Goal: Transaction & Acquisition: Book appointment/travel/reservation

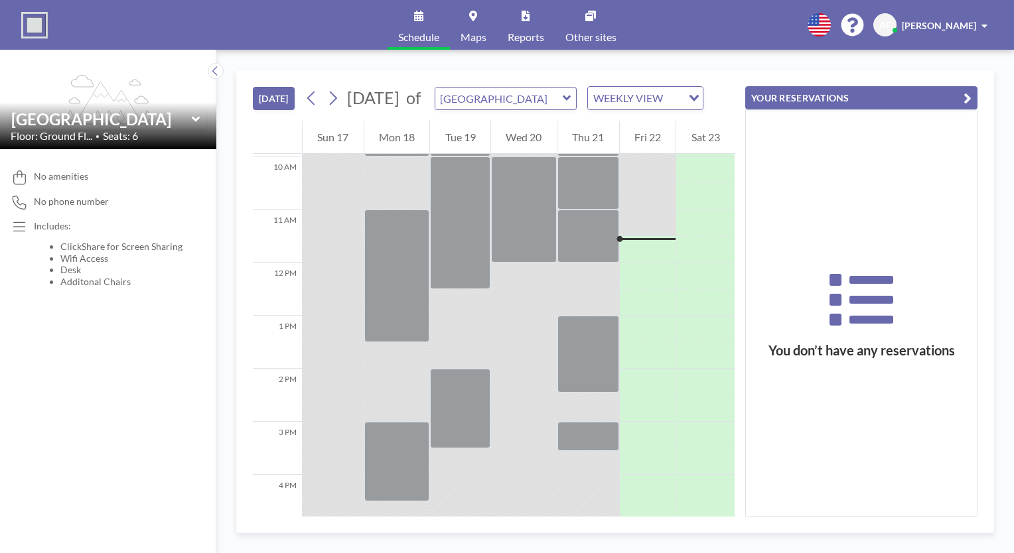
scroll to position [584, 0]
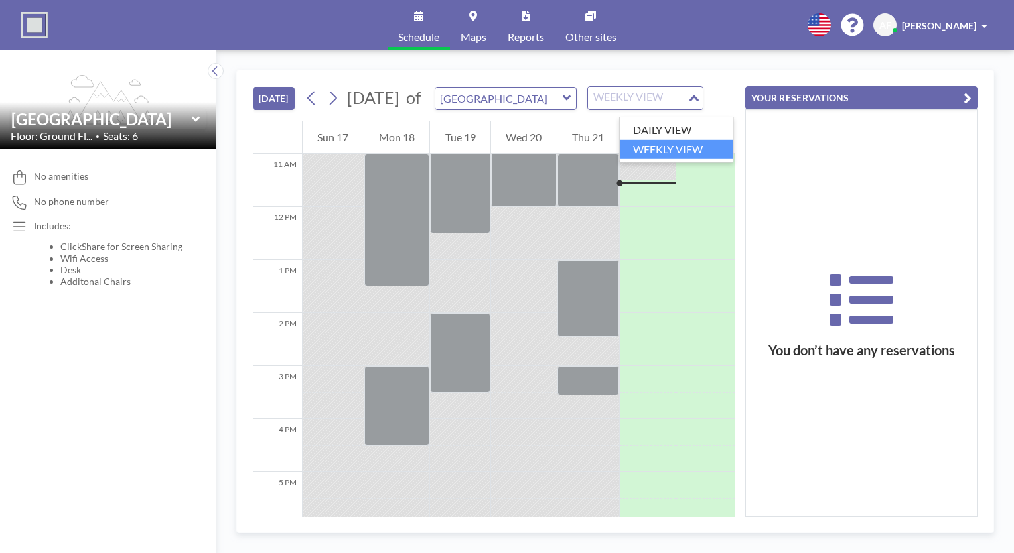
click at [698, 101] on icon "Search for option" at bounding box center [693, 98] width 9 height 7
click at [705, 126] on li "DAILY VIEW" at bounding box center [676, 130] width 113 height 19
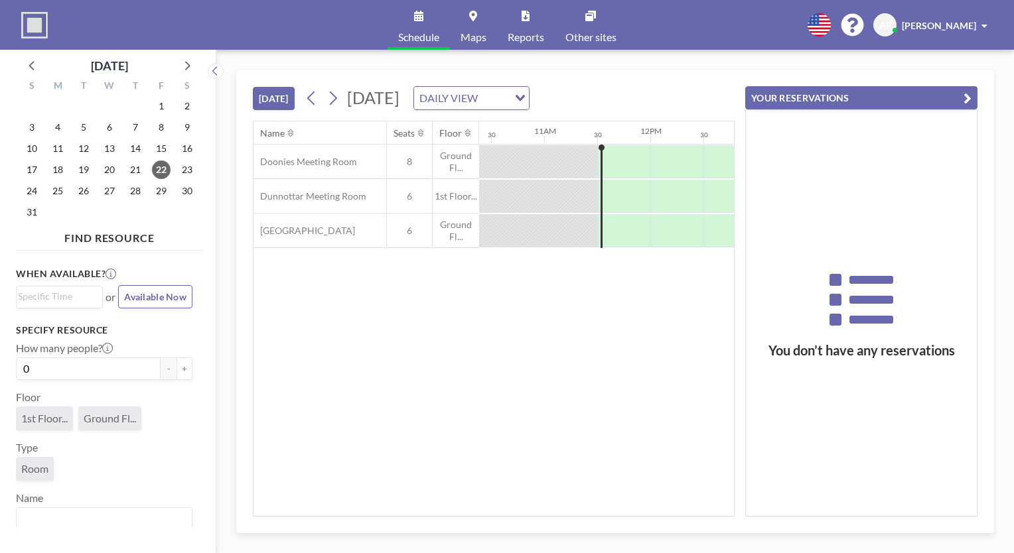
scroll to position [0, 1167]
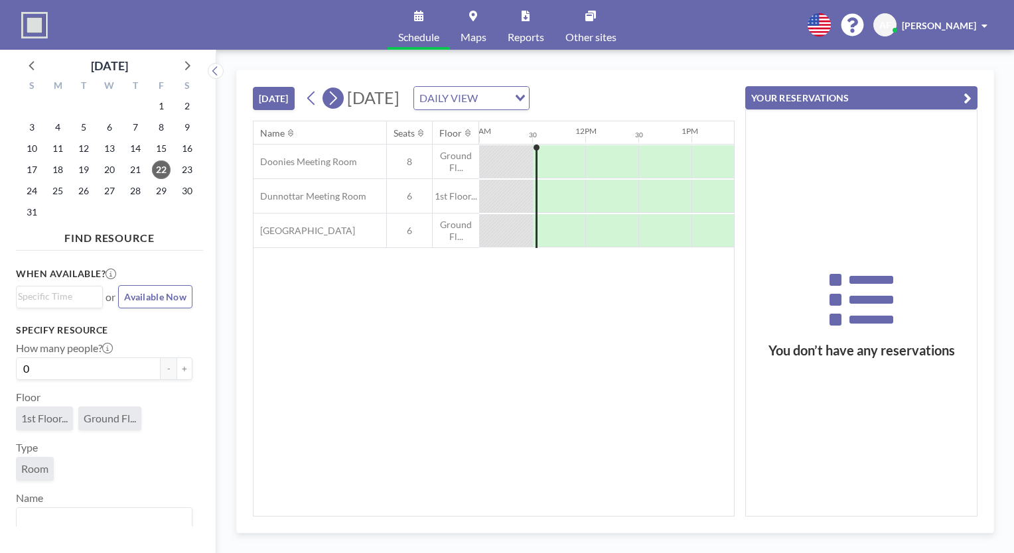
click at [336, 105] on icon at bounding box center [332, 98] width 13 height 20
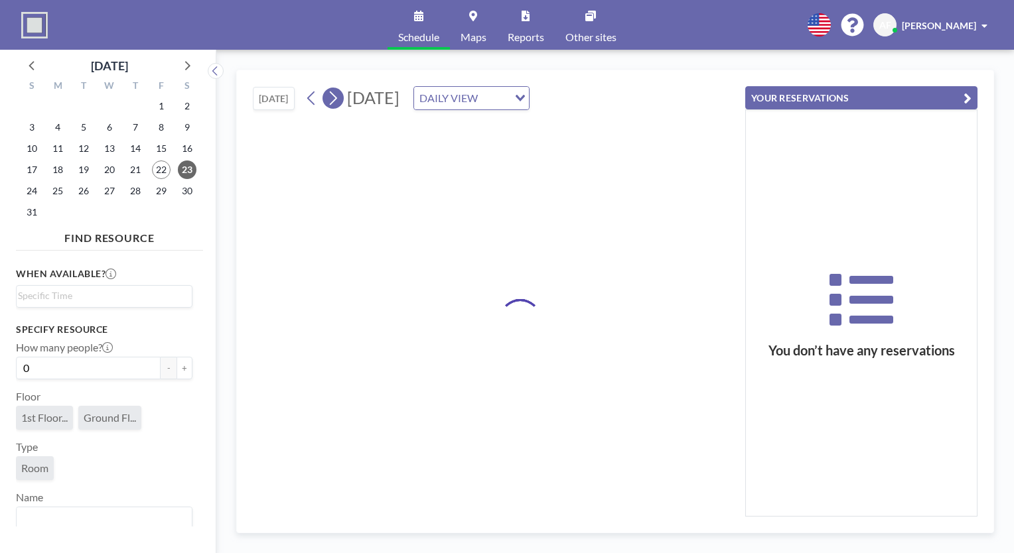
click at [336, 105] on icon at bounding box center [332, 98] width 13 height 20
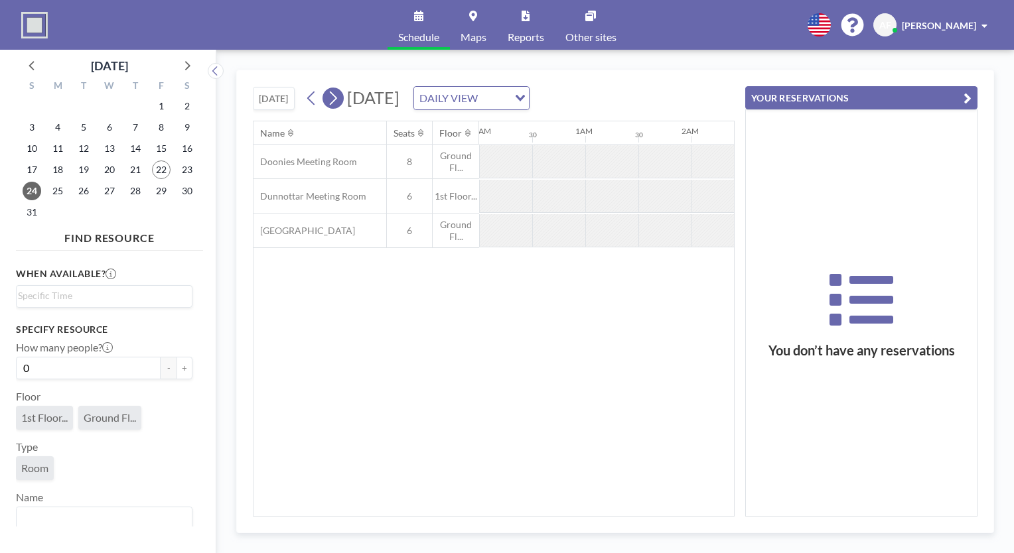
click at [336, 105] on icon at bounding box center [332, 98] width 13 height 20
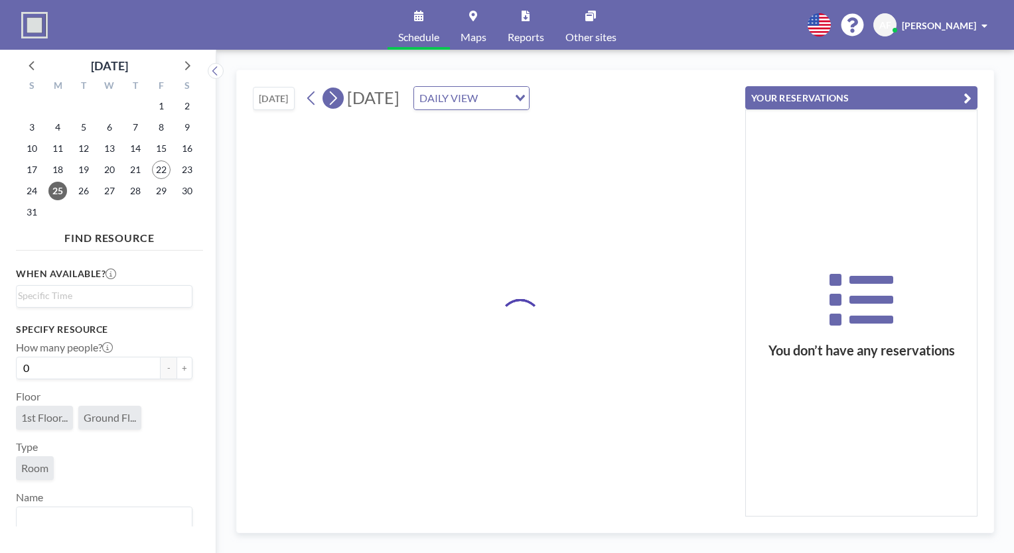
click at [336, 105] on icon at bounding box center [332, 98] width 13 height 20
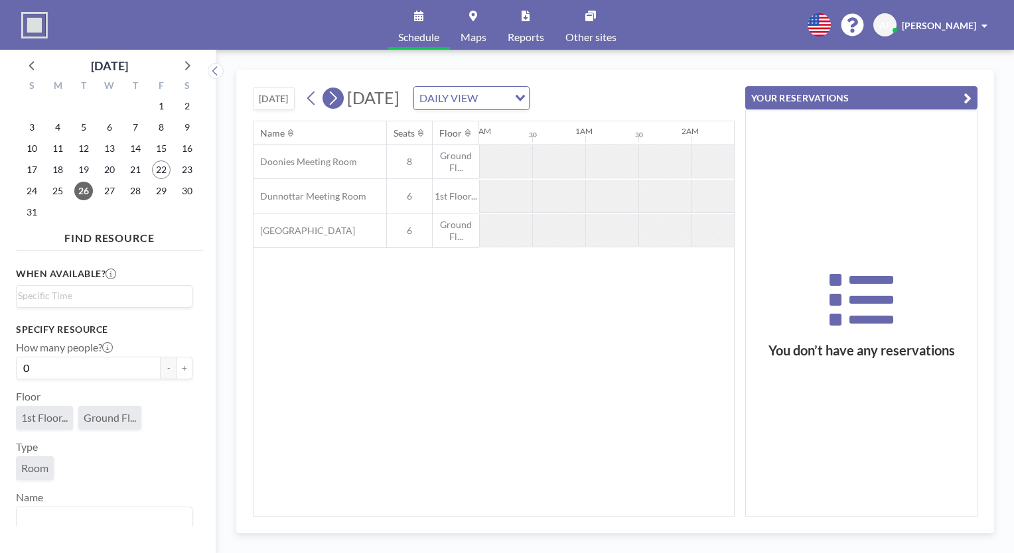
click at [336, 105] on icon at bounding box center [332, 98] width 13 height 20
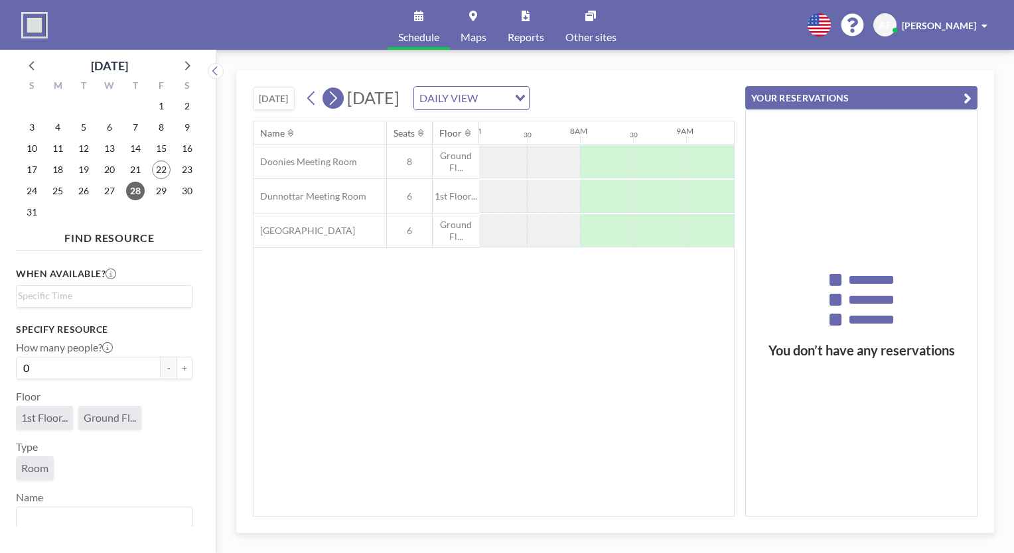
scroll to position [0, 796]
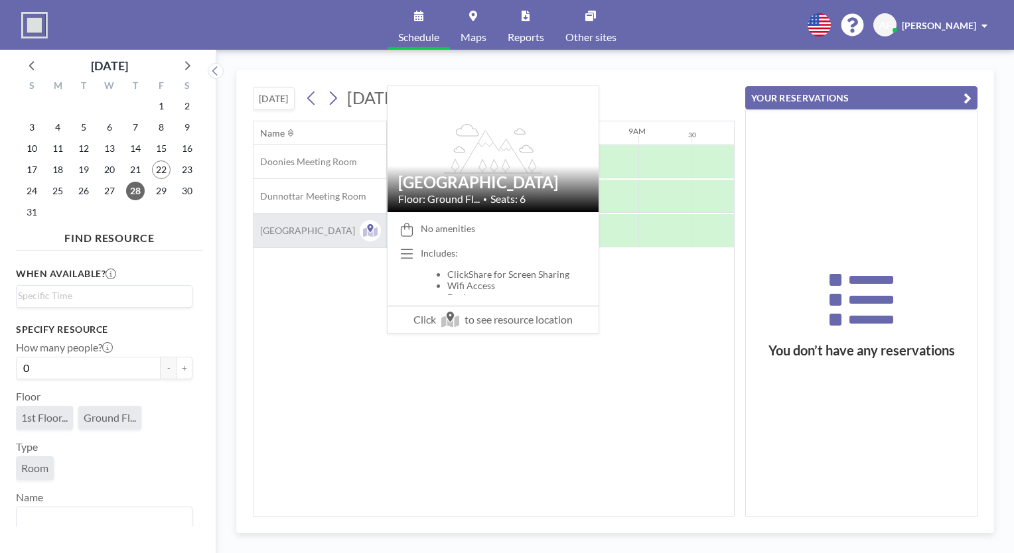
click at [293, 227] on span "[GEOGRAPHIC_DATA]" at bounding box center [303, 231] width 101 height 12
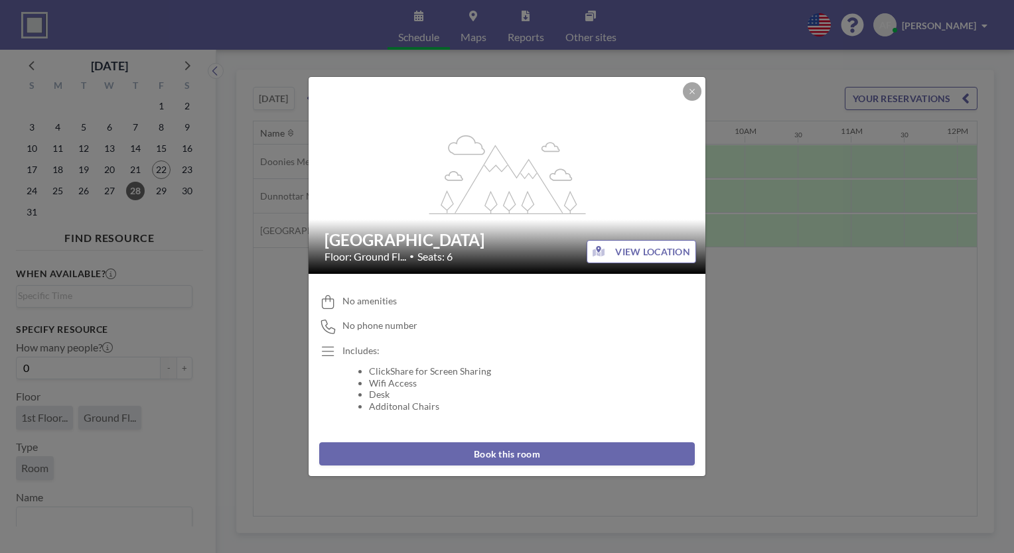
click at [482, 450] on button "Book this room" at bounding box center [506, 453] width 375 height 23
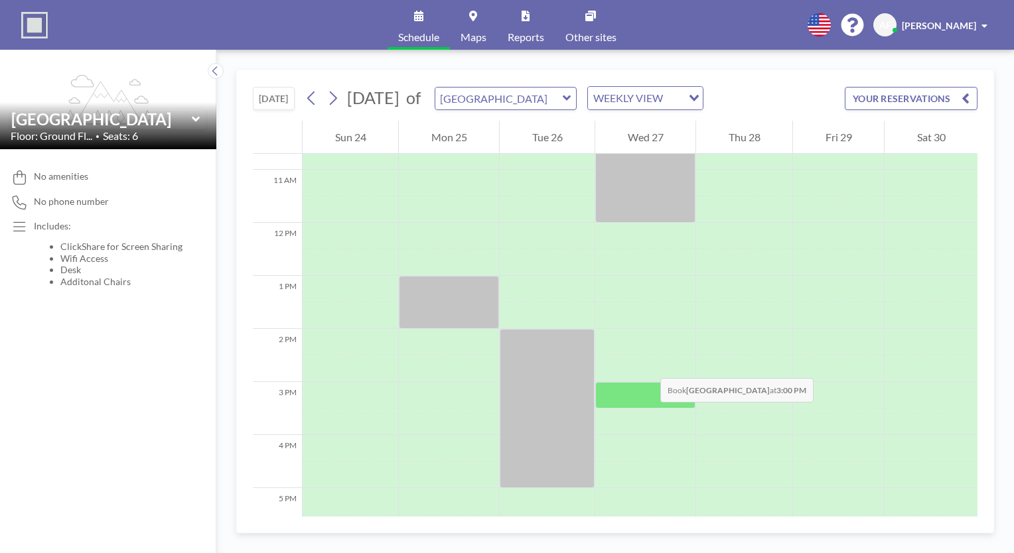
scroll to position [597, 0]
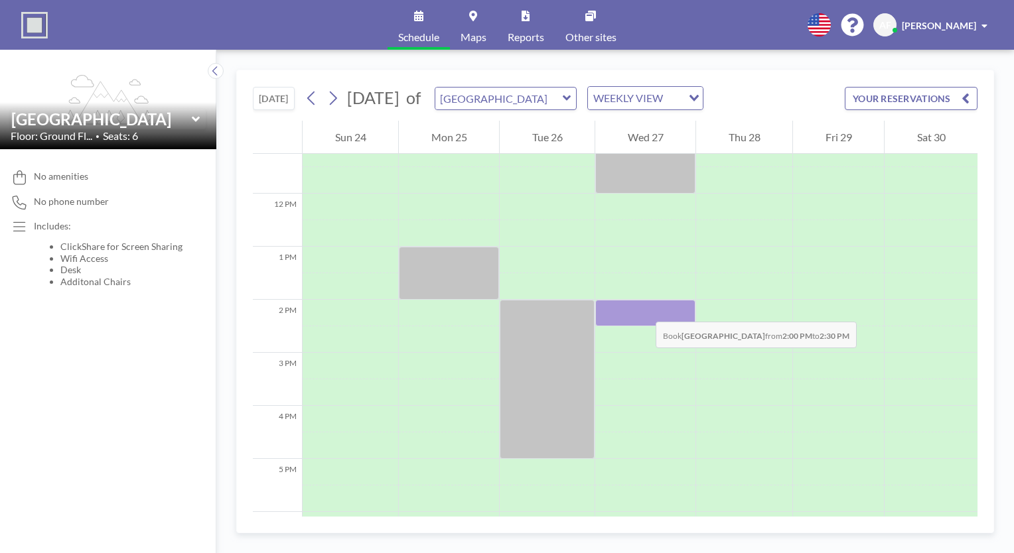
click at [642, 308] on div at bounding box center [645, 313] width 100 height 27
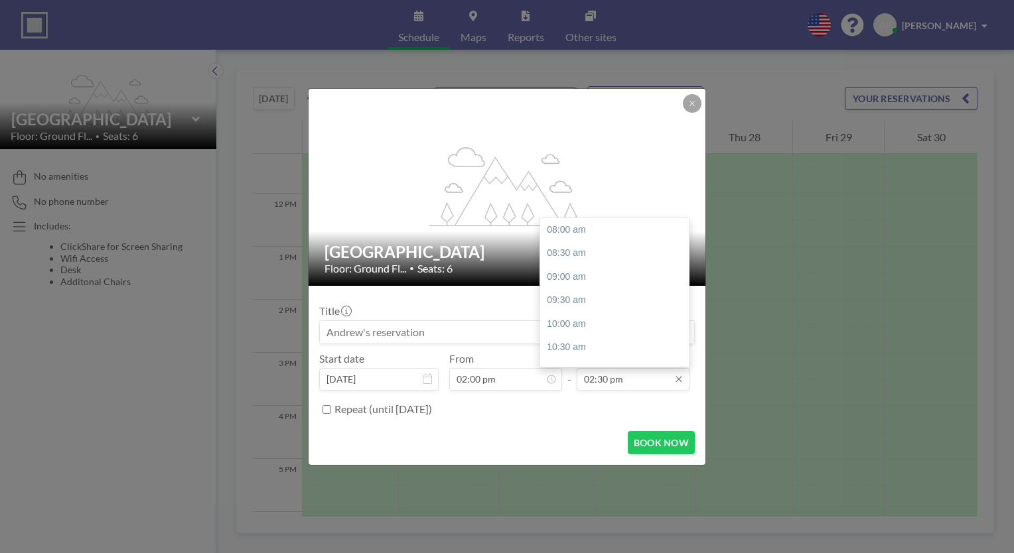
scroll to position [307, 0]
click at [604, 285] on div "03:30 pm" at bounding box center [617, 277] width 155 height 24
type input "03:30 pm"
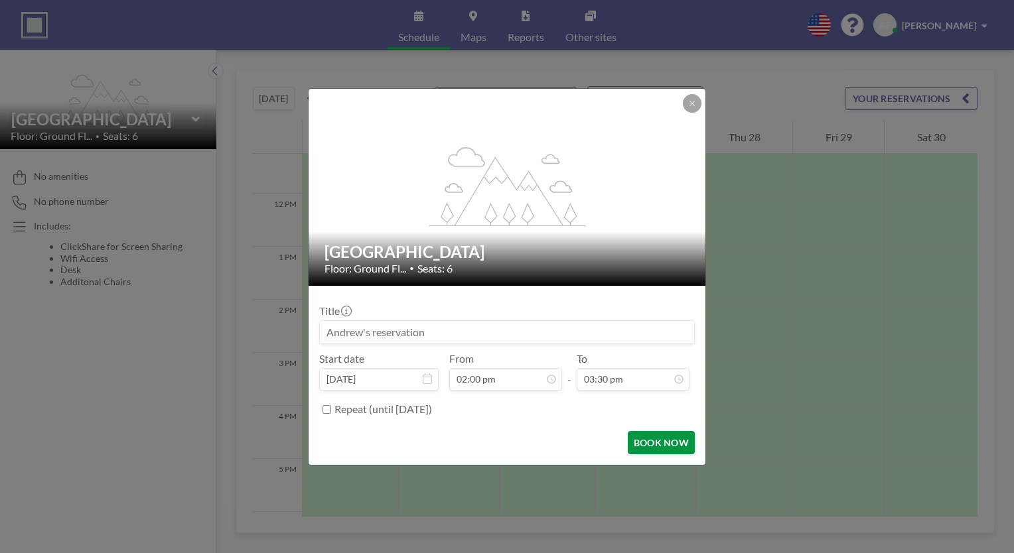
scroll to position [354, 0]
click at [643, 440] on button "BOOK NOW" at bounding box center [661, 442] width 67 height 23
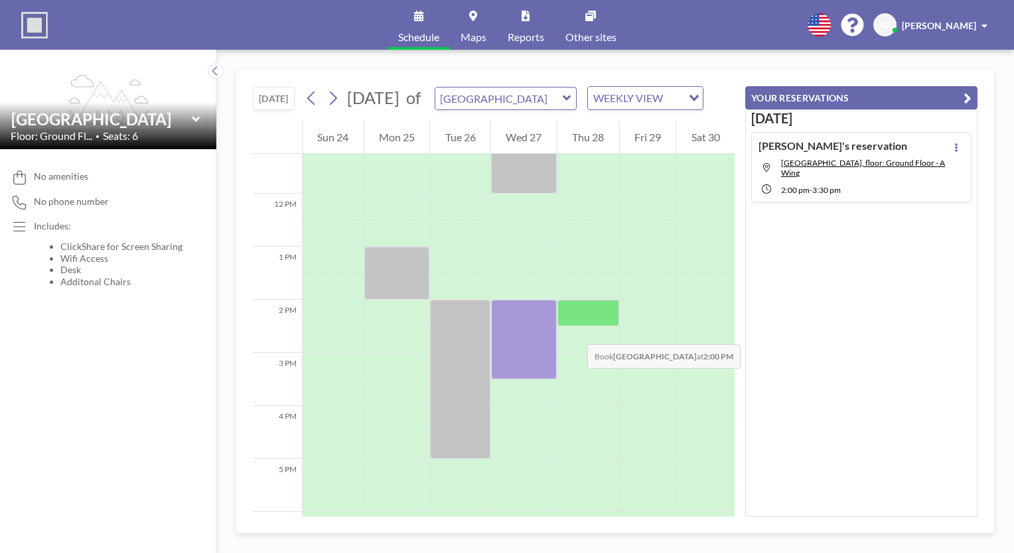
click at [574, 326] on div at bounding box center [588, 313] width 62 height 27
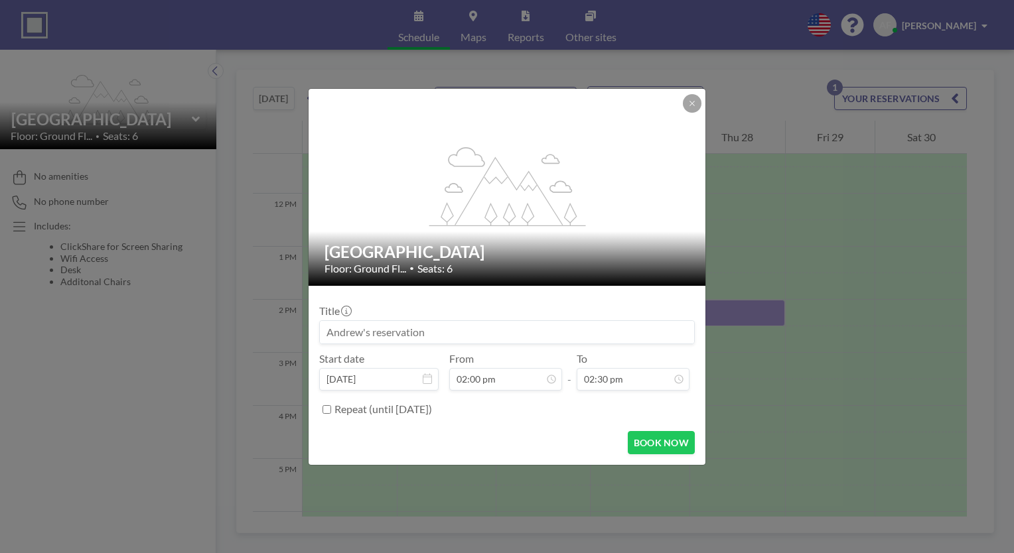
click at [574, 331] on input at bounding box center [507, 332] width 374 height 23
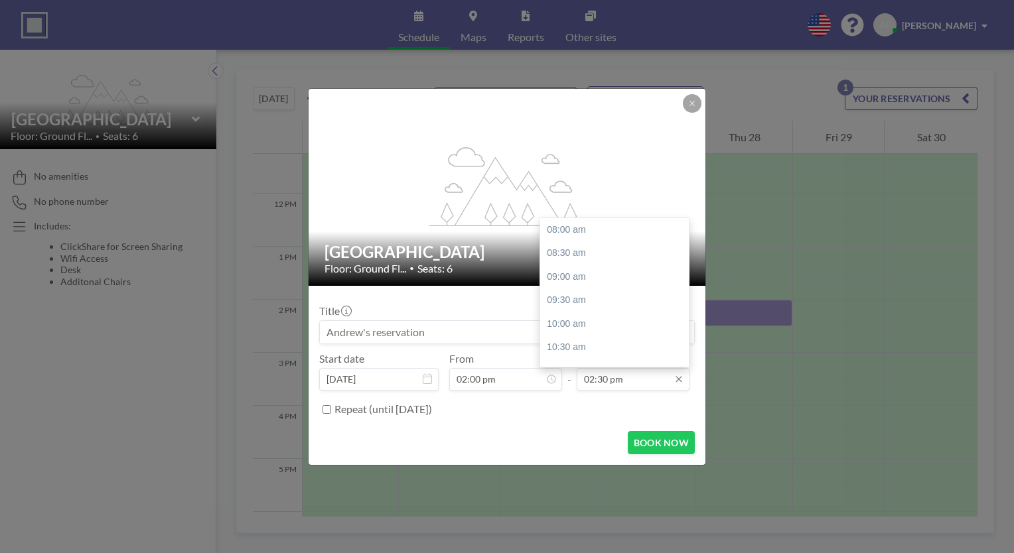
scroll to position [307, 0]
click at [616, 277] on div "03:30 pm" at bounding box center [617, 277] width 155 height 24
type input "03:30 pm"
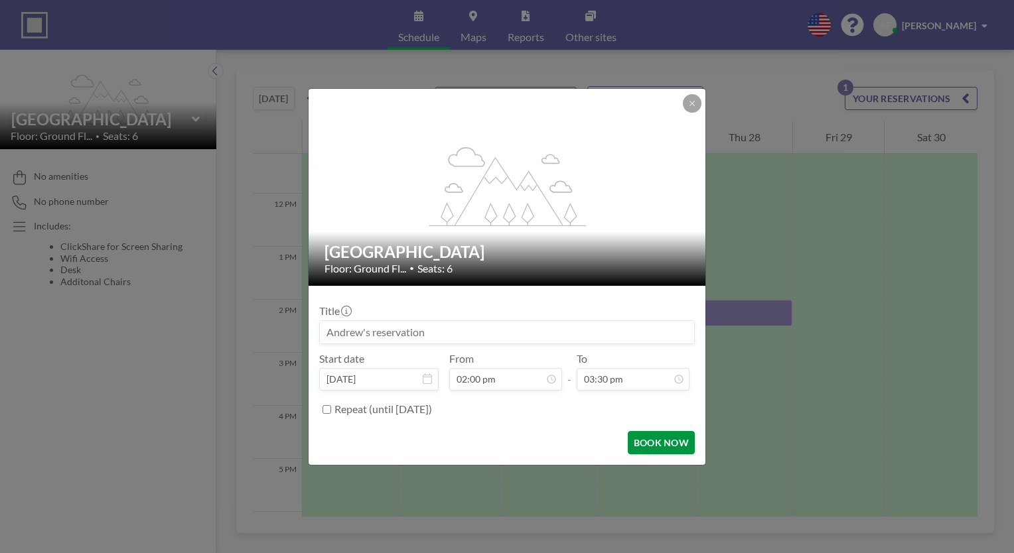
click at [653, 444] on button "BOOK NOW" at bounding box center [661, 442] width 67 height 23
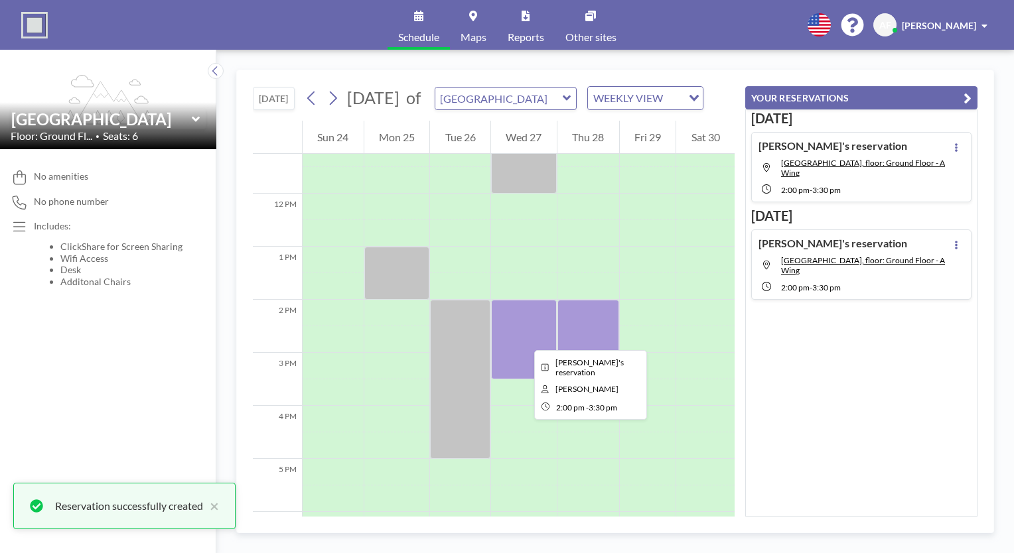
click at [523, 338] on div at bounding box center [524, 340] width 66 height 80
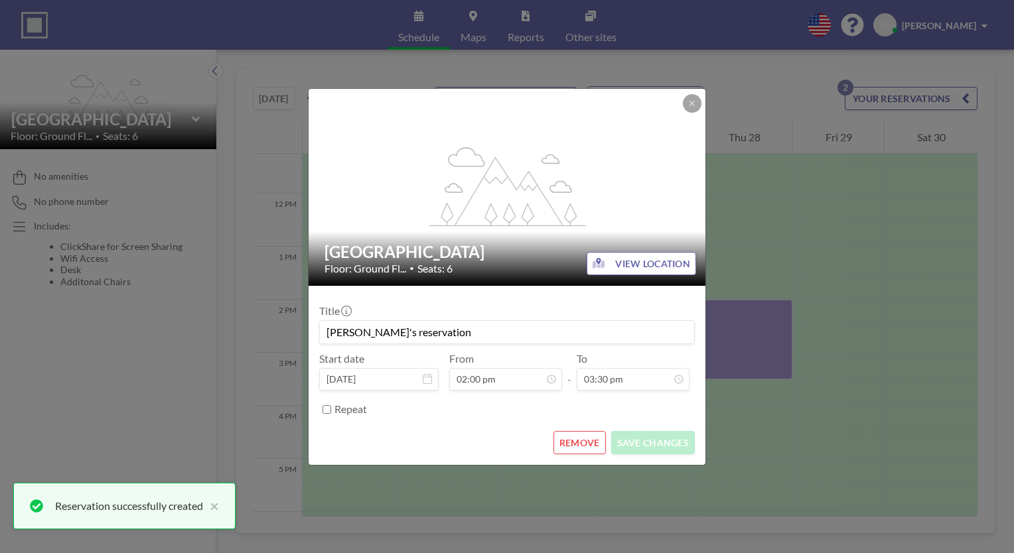
scroll to position [283, 0]
click at [568, 445] on button "REMOVE" at bounding box center [579, 442] width 52 height 23
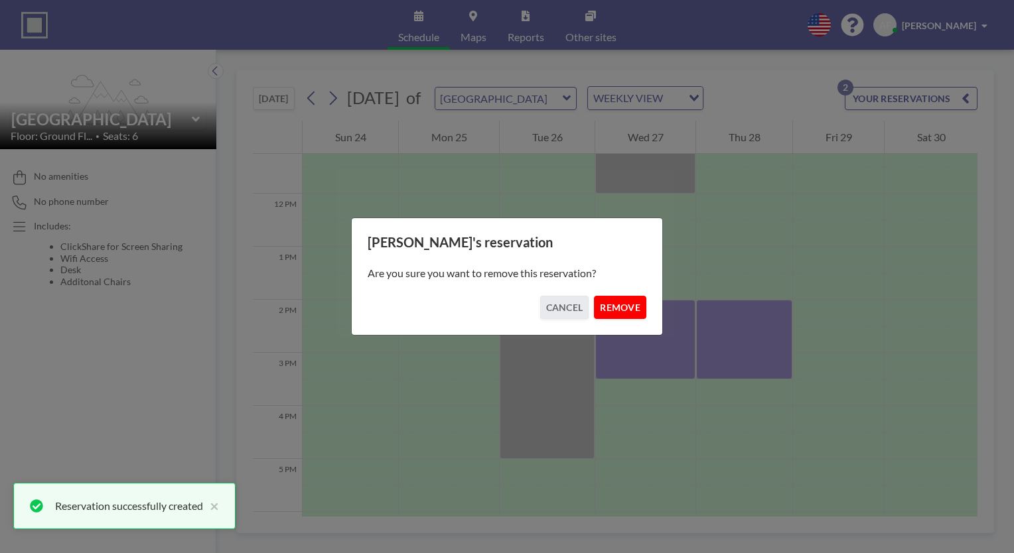
click at [614, 312] on button "REMOVE" at bounding box center [620, 307] width 52 height 23
